Goal: Information Seeking & Learning: Understand process/instructions

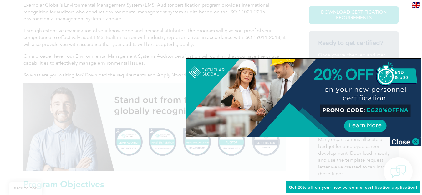
scroll to position [344, 0]
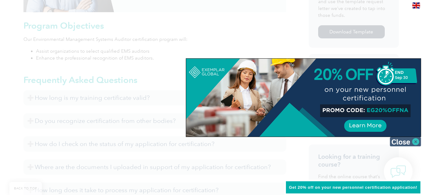
click at [405, 141] on img at bounding box center [405, 141] width 31 height 9
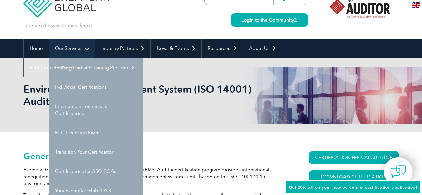
scroll to position [31, 0]
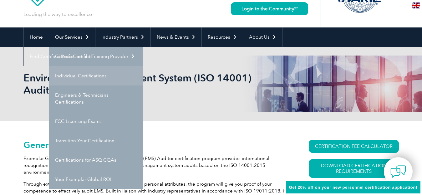
click at [91, 75] on link "Individual Certifications" at bounding box center [96, 75] width 94 height 19
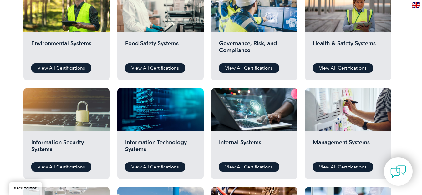
scroll to position [250, 0]
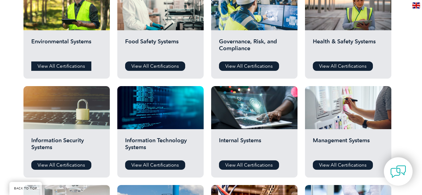
click at [71, 68] on link "View All Certifications" at bounding box center [61, 66] width 60 height 9
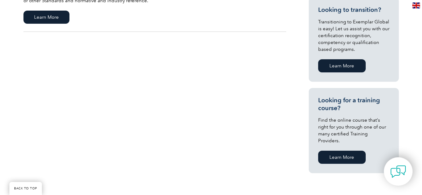
scroll to position [156, 0]
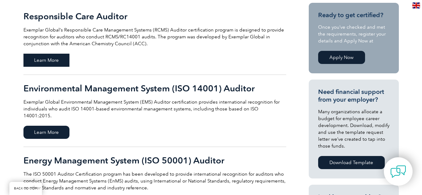
click at [51, 58] on span "Learn More" at bounding box center [46, 60] width 46 height 13
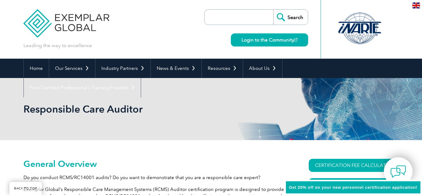
scroll to position [94, 0]
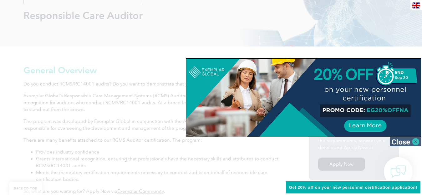
click at [405, 144] on img at bounding box center [405, 141] width 31 height 9
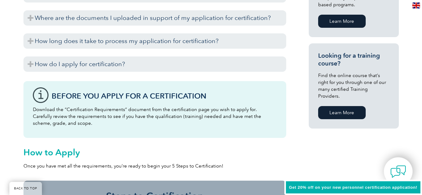
scroll to position [438, 0]
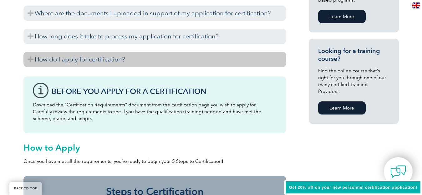
click at [147, 61] on h3 "How do I apply for certification?" at bounding box center [154, 59] width 263 height 15
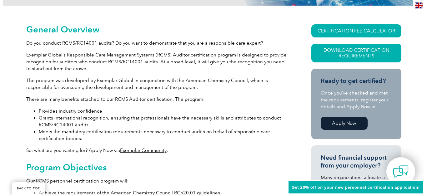
scroll to position [94, 0]
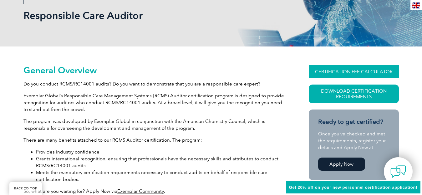
click at [336, 73] on link "CERTIFICATION FEE CALCULATOR" at bounding box center [354, 71] width 90 height 13
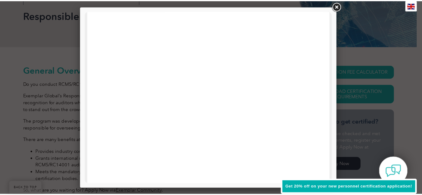
scroll to position [219, 0]
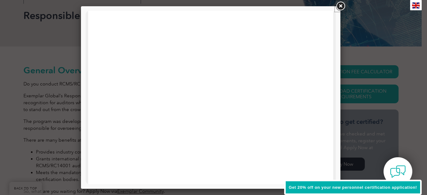
drag, startPoint x: 342, startPoint y: 7, endPoint x: 294, endPoint y: 57, distance: 69.6
click at [341, 7] on link at bounding box center [340, 6] width 11 height 11
